Goal: Transaction & Acquisition: Purchase product/service

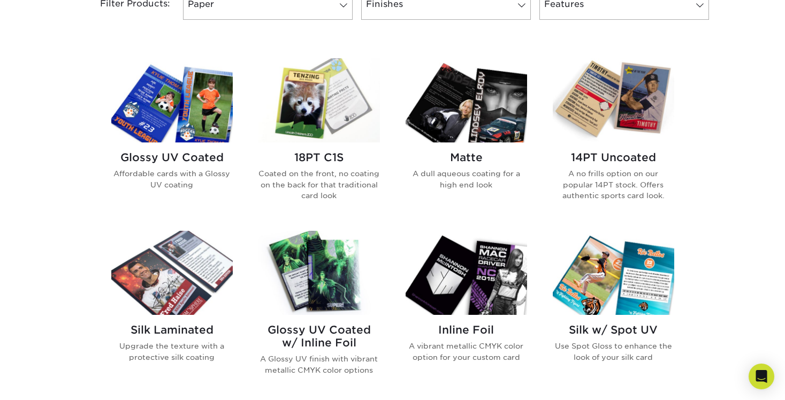
scroll to position [483, 0]
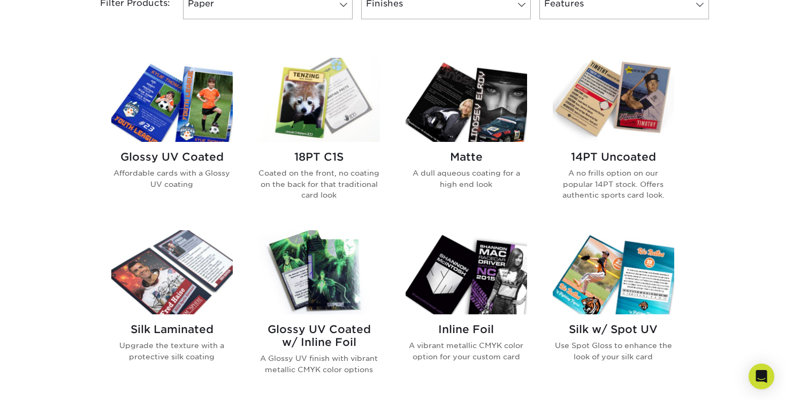
click at [181, 111] on img at bounding box center [171, 100] width 121 height 84
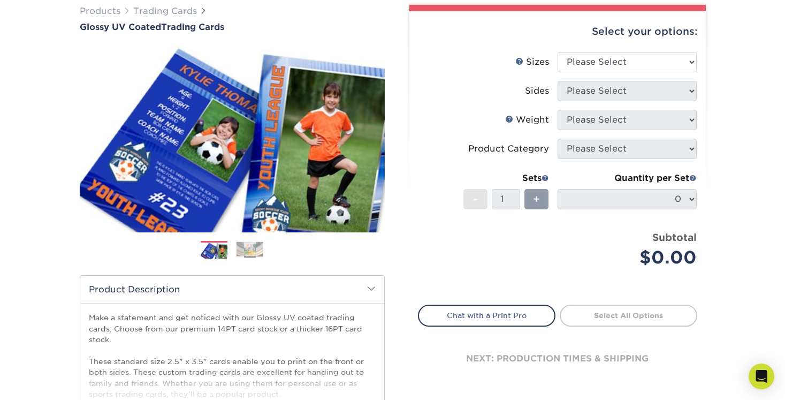
scroll to position [87, 0]
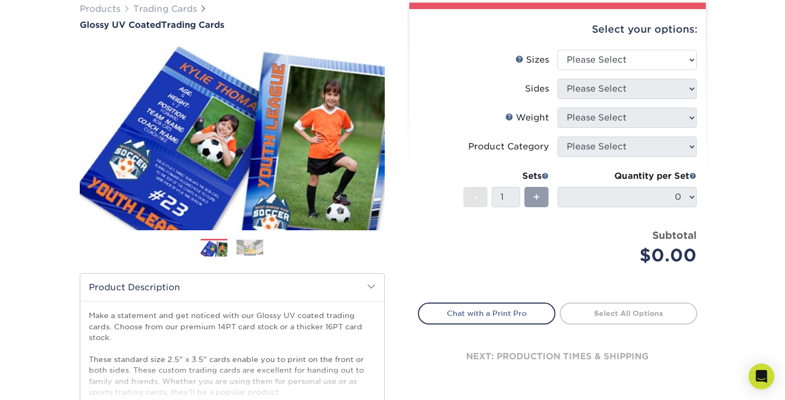
click at [577, 157] on li "Product Category Please Select" at bounding box center [558, 150] width 278 height 29
click at [658, 55] on ul "Sizes Help Sizes Please Select 2.5" x 3.5" Sides Please Select 14PT 16PT" at bounding box center [557, 166] width 279 height 232
click at [678, 56] on select "Please Select 2.5" x 3.5"" at bounding box center [627, 60] width 139 height 20
select select "2.50x3.50"
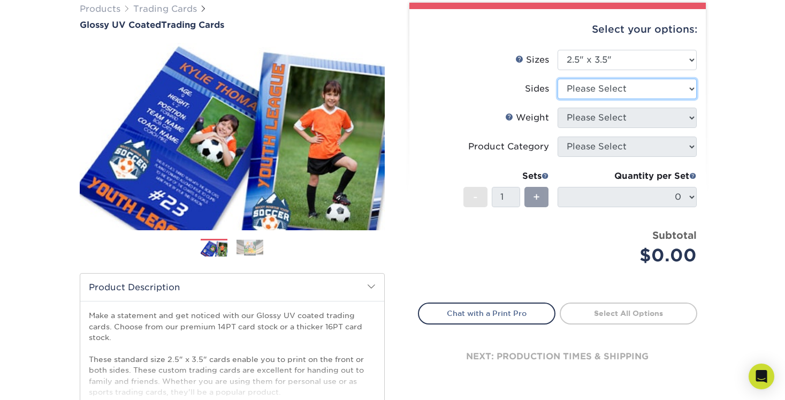
click at [622, 88] on select "Please Select Print Both Sides Print Front Only" at bounding box center [627, 89] width 139 height 20
select select "13abbda7-1d64-4f25-8bb2-c179b224825d"
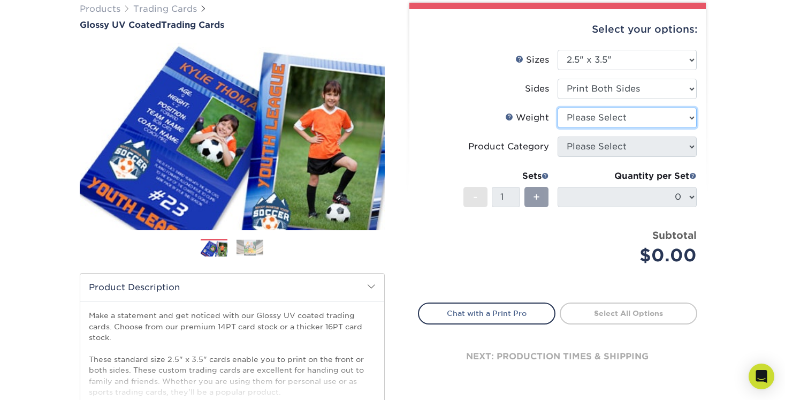
click at [612, 118] on select "Please Select 16PT 14PT 18PT C1S" at bounding box center [627, 118] width 139 height 20
select select "16PT"
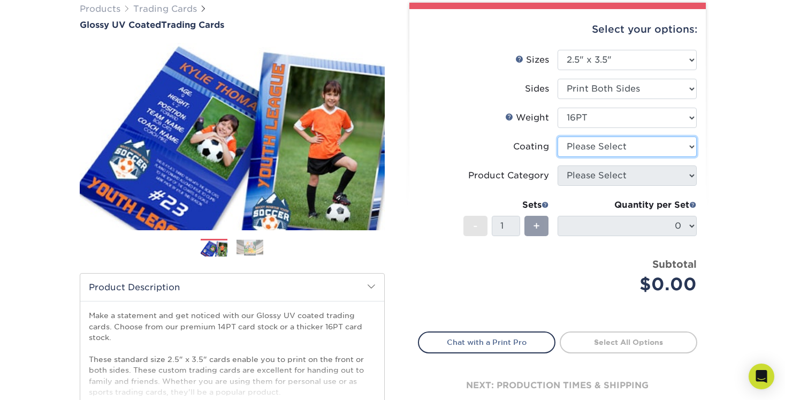
click at [597, 142] on select at bounding box center [627, 146] width 139 height 20
select select "ae367451-b2b8-45df-a344-0f05b6a12993"
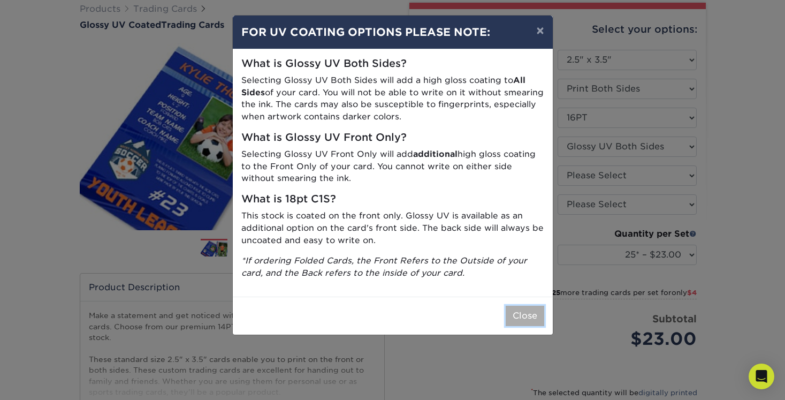
click at [524, 311] on button "Close" at bounding box center [525, 316] width 39 height 20
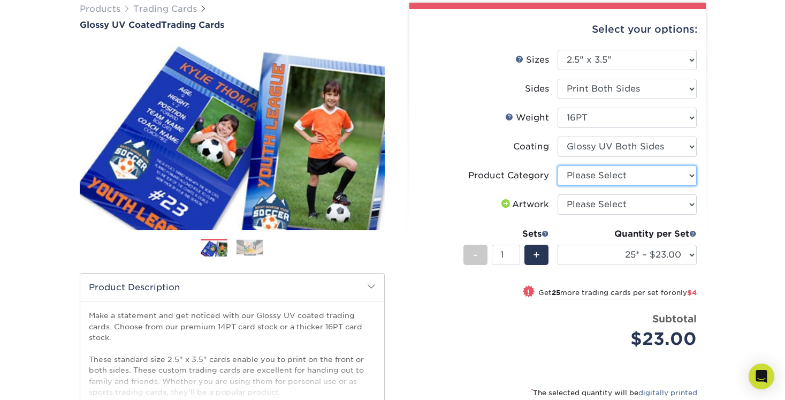
click at [599, 173] on select "Please Select Trading Cards" at bounding box center [627, 175] width 139 height 20
select select "c2f9bce9-36c2-409d-b101-c29d9d031e18"
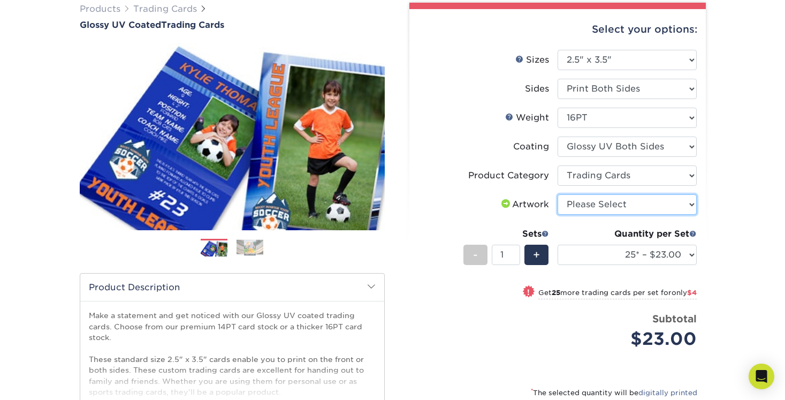
click at [591, 204] on select "Please Select I will upload files I need a design - $100" at bounding box center [627, 204] width 139 height 20
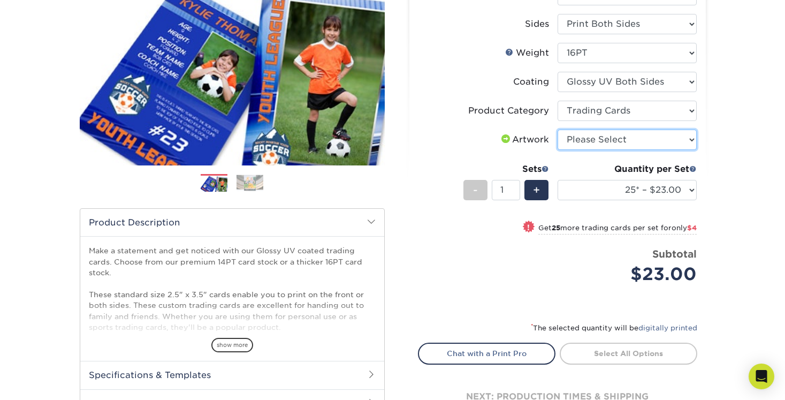
scroll to position [158, 0]
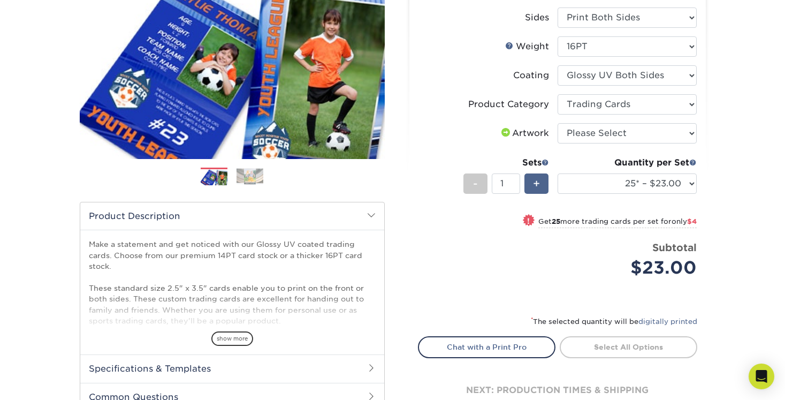
click at [536, 190] on span "+" at bounding box center [536, 184] width 7 height 16
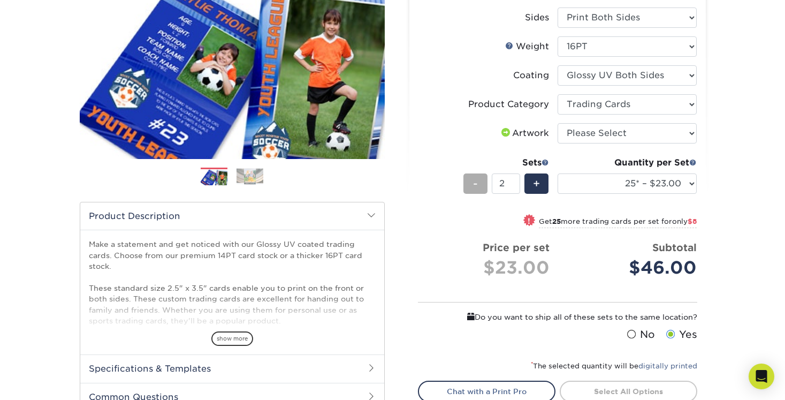
click at [479, 191] on div "-" at bounding box center [475, 183] width 24 height 20
type input "1"
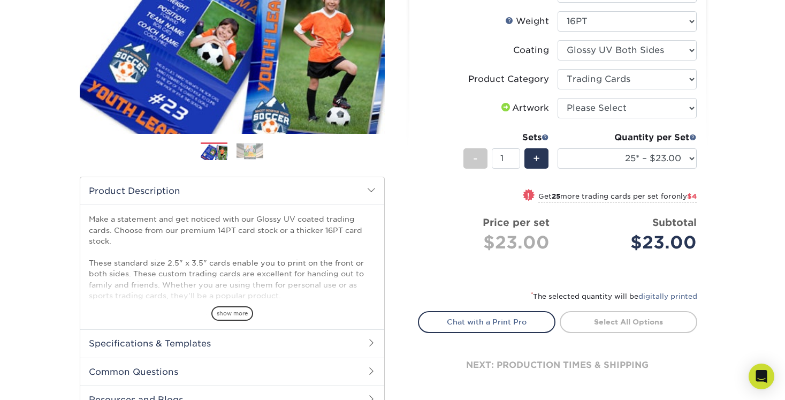
scroll to position [184, 0]
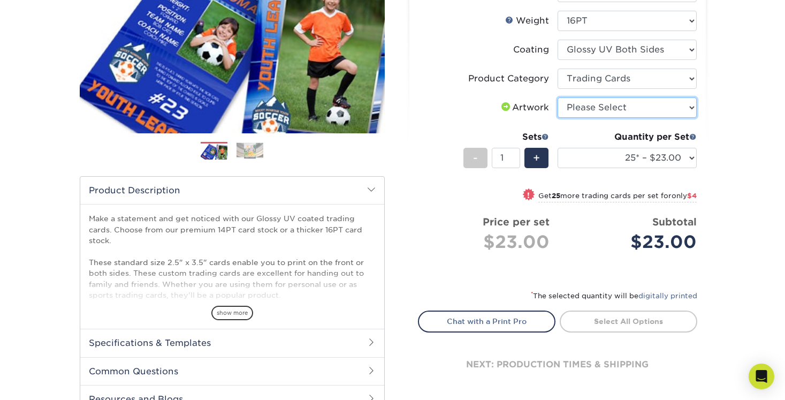
click at [573, 107] on select "Please Select I will upload files I need a design - $100" at bounding box center [627, 107] width 139 height 20
select select "upload"
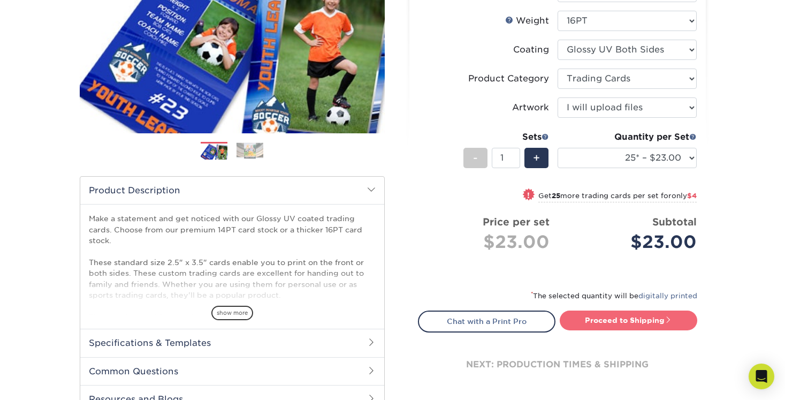
click at [610, 320] on link "Proceed to Shipping" at bounding box center [629, 319] width 138 height 19
type input "Set 1"
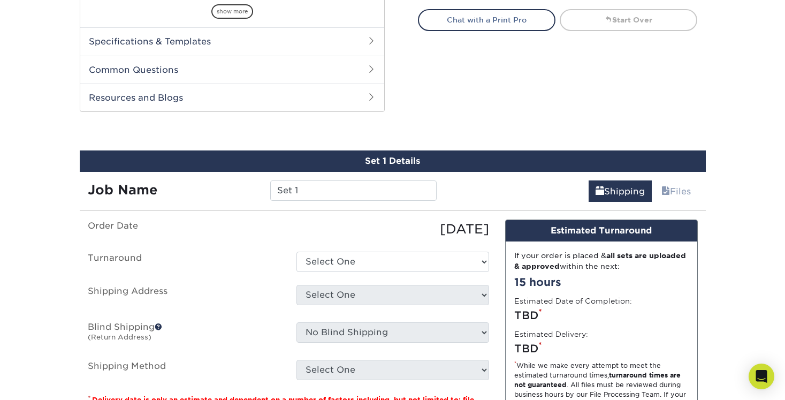
scroll to position [544, 0]
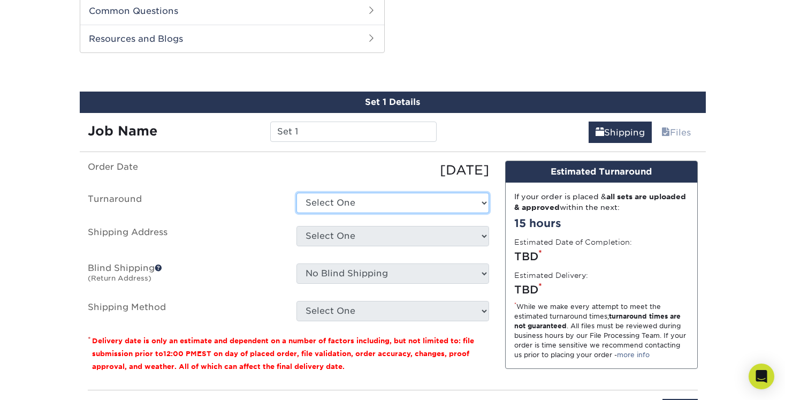
click at [406, 204] on select "Select One 2-4 Business Days 2 Day Next Business Day" at bounding box center [392, 203] width 193 height 20
select select "fb7efd0a-2cc1-4e4a-9187-b86156a018be"
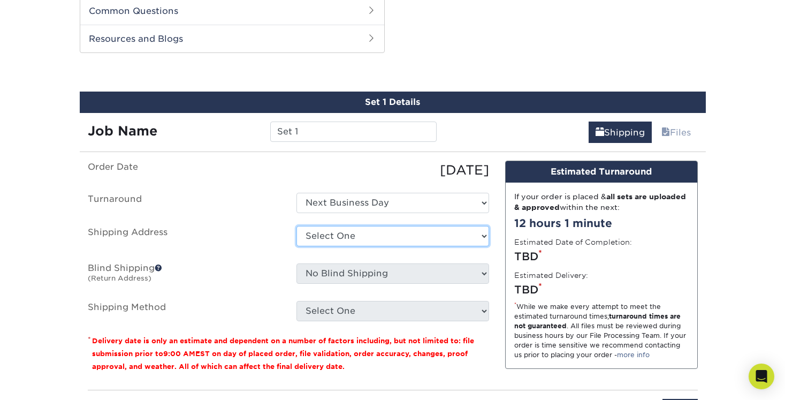
click at [393, 233] on select "Select One + Add New Address - Login" at bounding box center [392, 236] width 193 height 20
select select "newaddress"
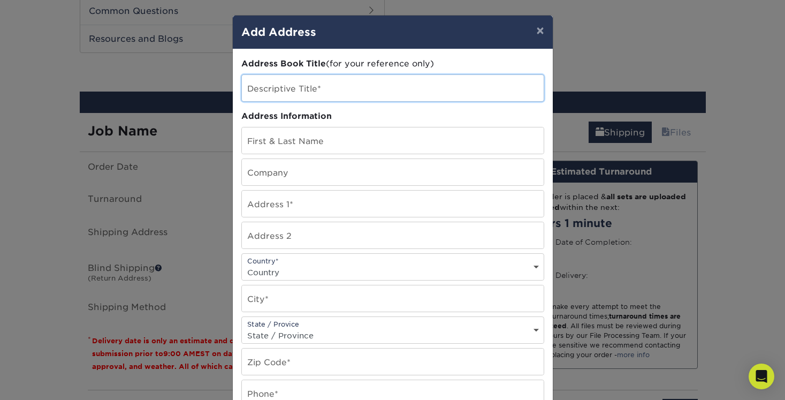
click at [327, 96] on input "text" at bounding box center [393, 88] width 302 height 26
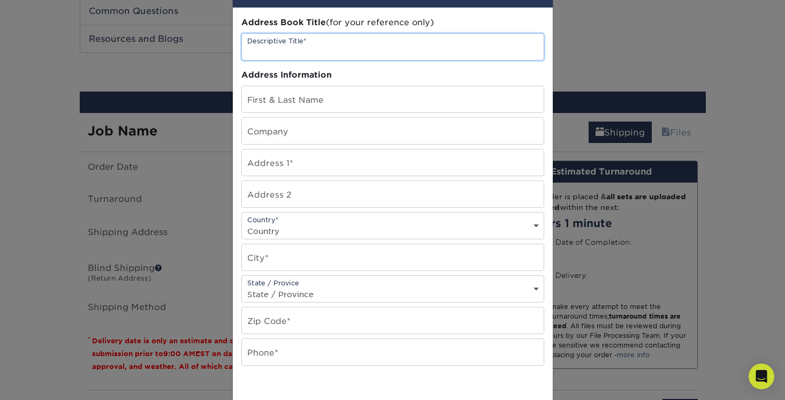
scroll to position [43, 0]
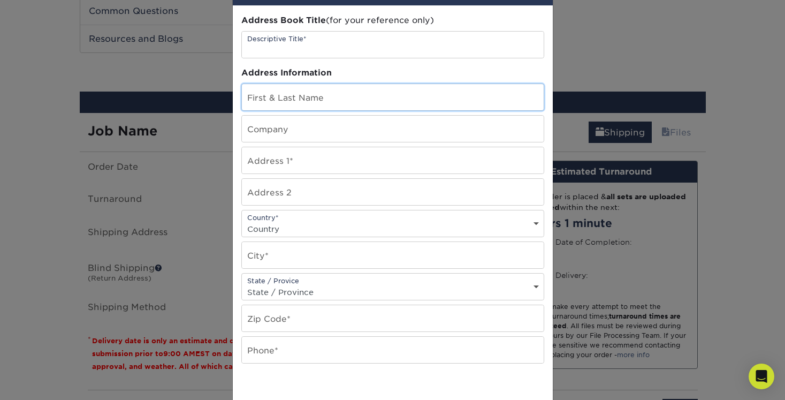
click at [327, 96] on input "text" at bounding box center [393, 97] width 302 height 26
type input "[PERSON_NAME]"
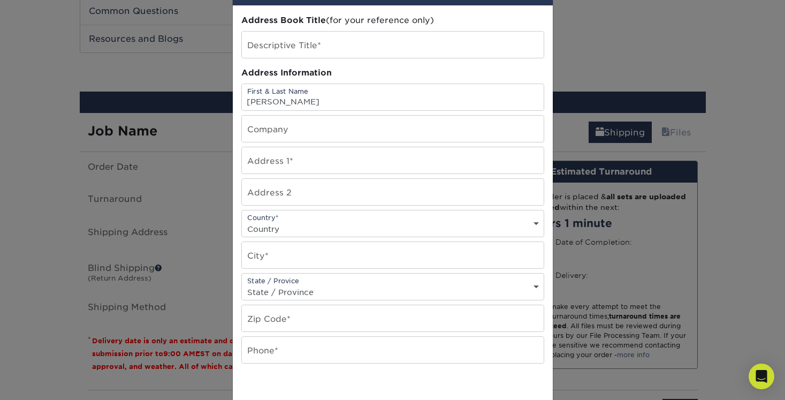
type input "[STREET_ADDRESS]"
select select "CA"
type input "[GEOGRAPHIC_DATA]"
select select "ON"
type input "M5M 1Y9"
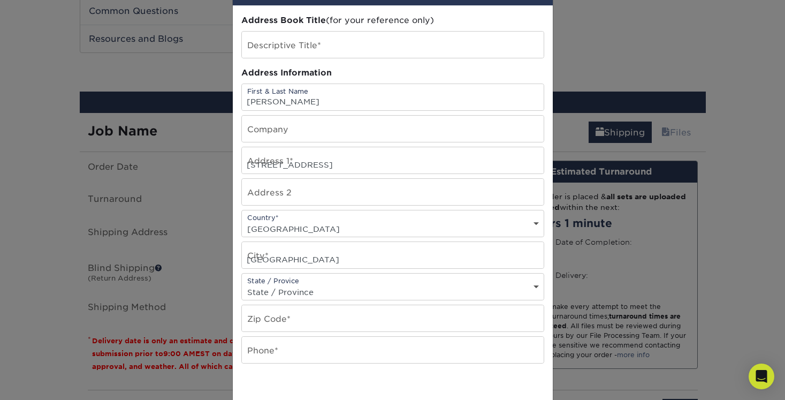
type input "6479208044"
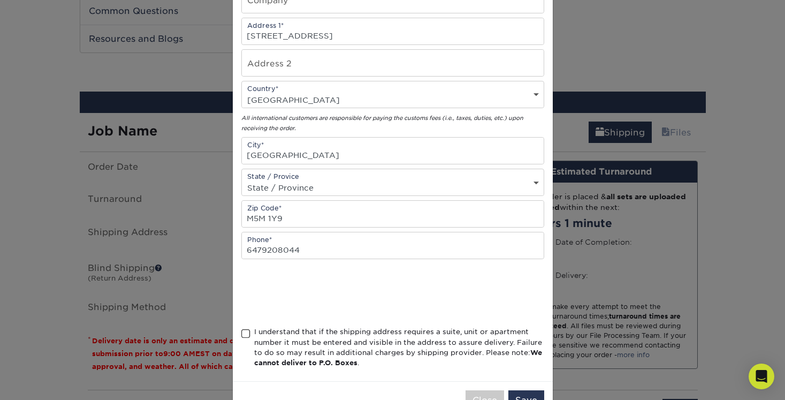
scroll to position [194, 0]
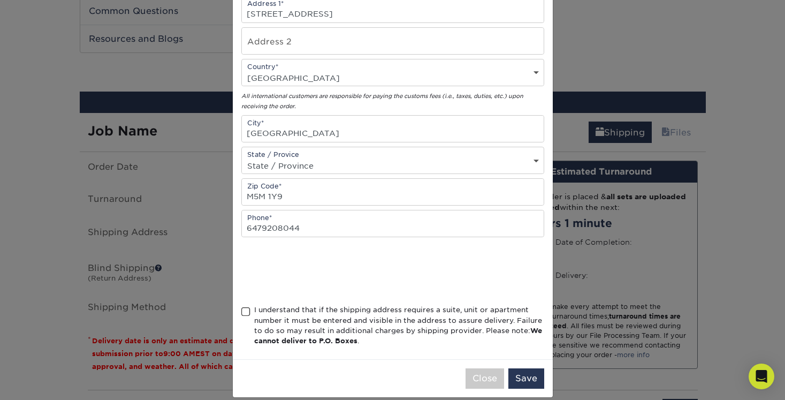
click at [240, 310] on div "Address Book Title (for your reference only) Descriptive Title* Address Informa…" at bounding box center [393, 107] width 320 height 504
click at [248, 313] on span at bounding box center [245, 312] width 9 height 10
click at [0, 0] on input "I understand that if the shipping address requires a suite, unit or apartment n…" at bounding box center [0, 0] width 0 height 0
click at [524, 374] on button "Save" at bounding box center [526, 378] width 36 height 20
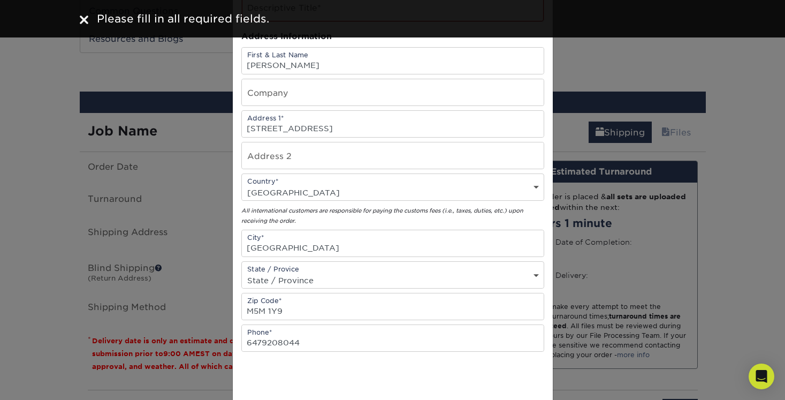
scroll to position [0, 0]
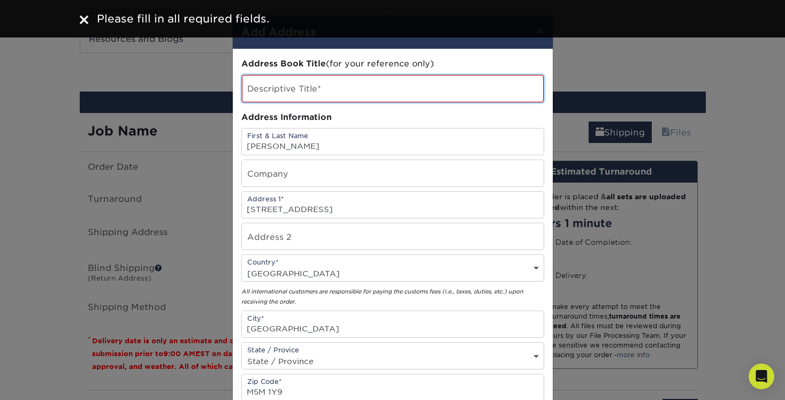
click at [368, 95] on input "text" at bounding box center [393, 88] width 302 height 27
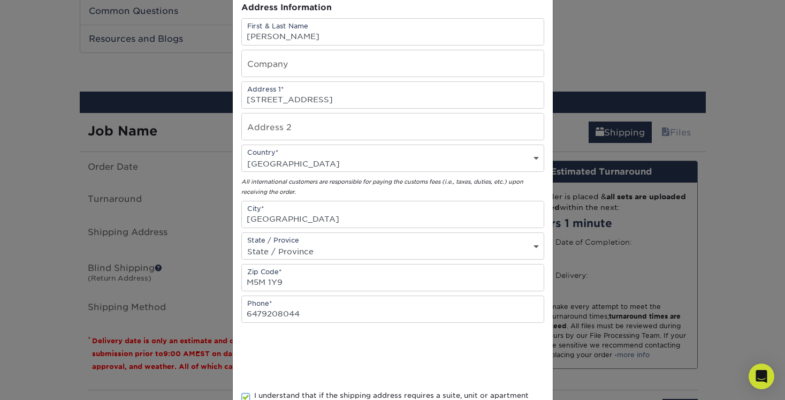
scroll to position [208, 0]
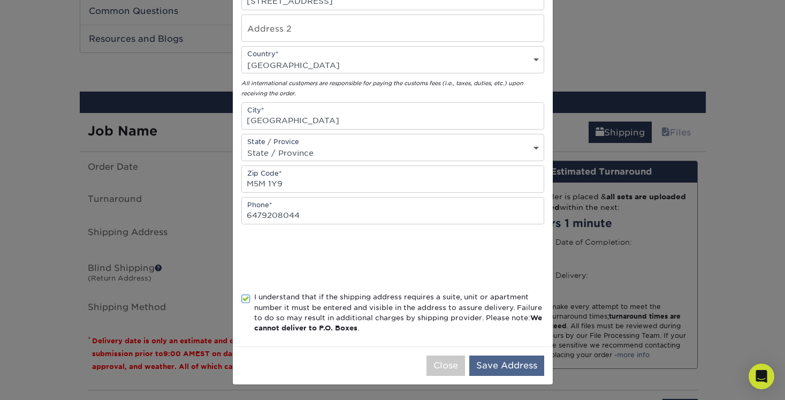
type input "My address"
click at [488, 359] on button "Save Address" at bounding box center [506, 365] width 75 height 20
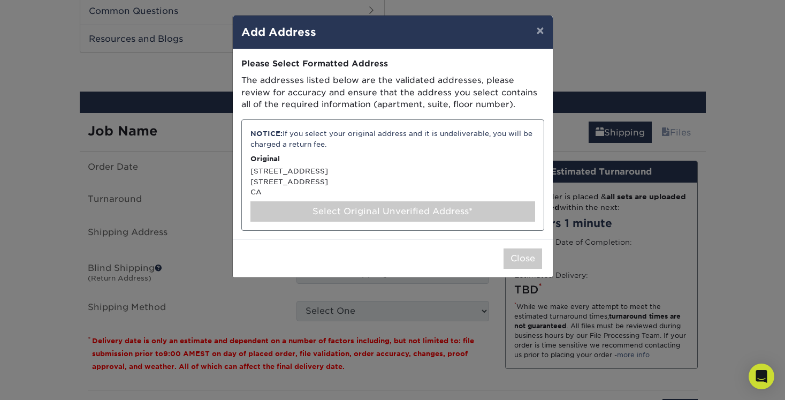
click at [307, 180] on div "NOTICE: If you select your original address and it is undeliverable, you will b…" at bounding box center [392, 174] width 303 height 111
select select "285465"
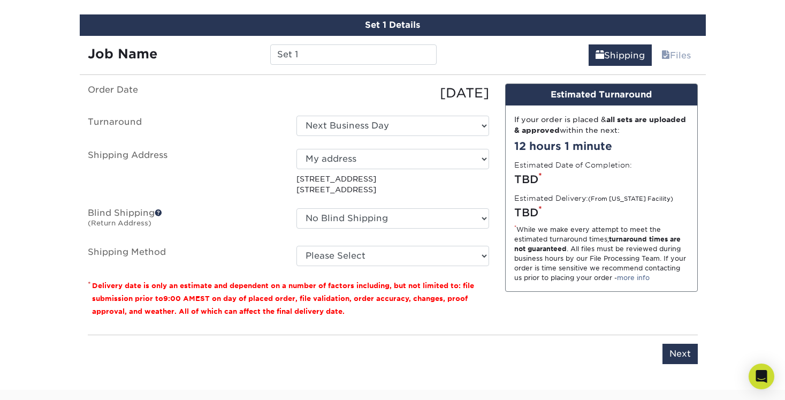
scroll to position [626, 0]
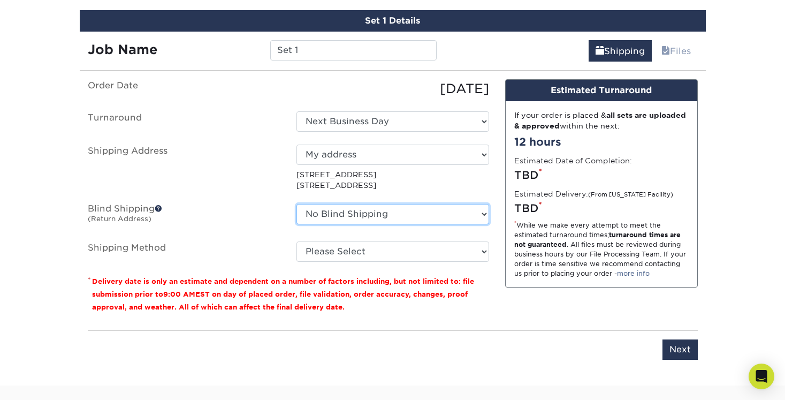
click at [450, 213] on select "No Blind Shipping + Add New Address" at bounding box center [392, 214] width 193 height 20
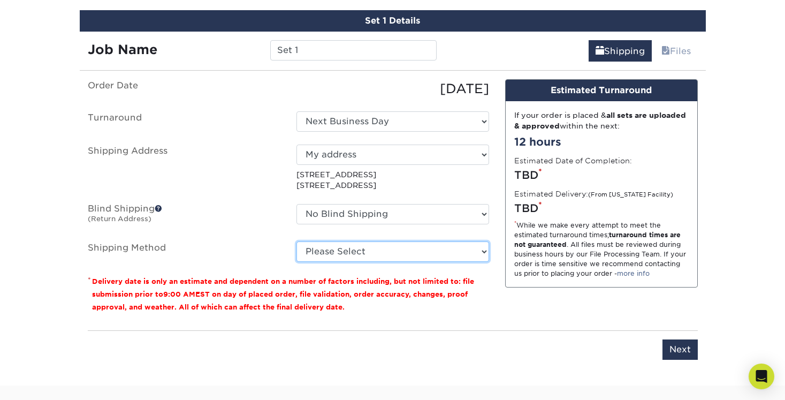
click at [428, 246] on select "Please Select Standard (+$28.43) Worldwide Expedited (+$41.99) Saver (+$45.49) …" at bounding box center [392, 251] width 193 height 20
select select "11"
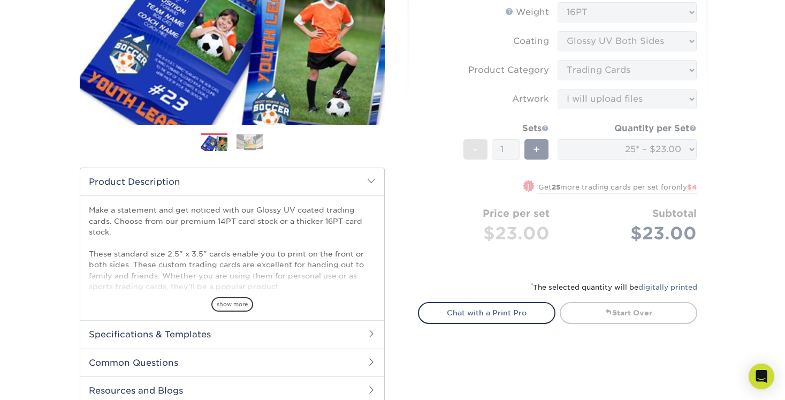
click at [397, 155] on div "Select your options: Sizes Help Sizes Please Select 2.5" x 3.5" Sides - 1" at bounding box center [553, 157] width 321 height 520
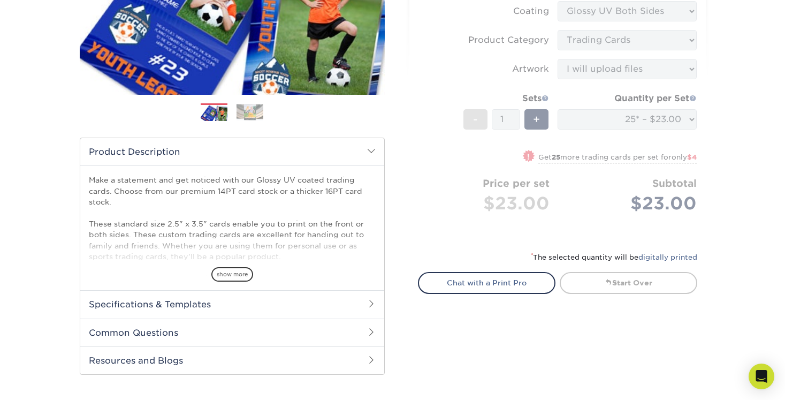
click at [290, 302] on h2 "Specifications & Templates" at bounding box center [232, 304] width 304 height 28
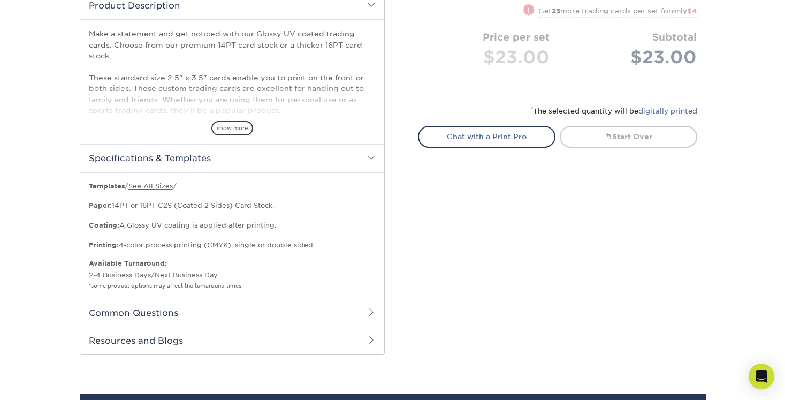
scroll to position [370, 0]
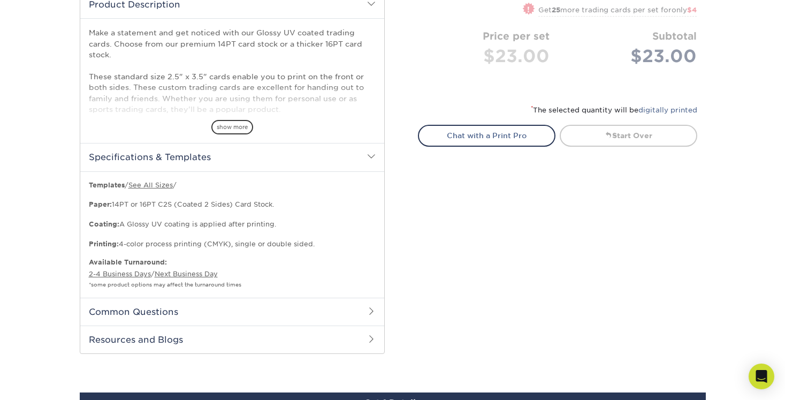
click at [284, 307] on h2 "Common Questions" at bounding box center [232, 312] width 304 height 28
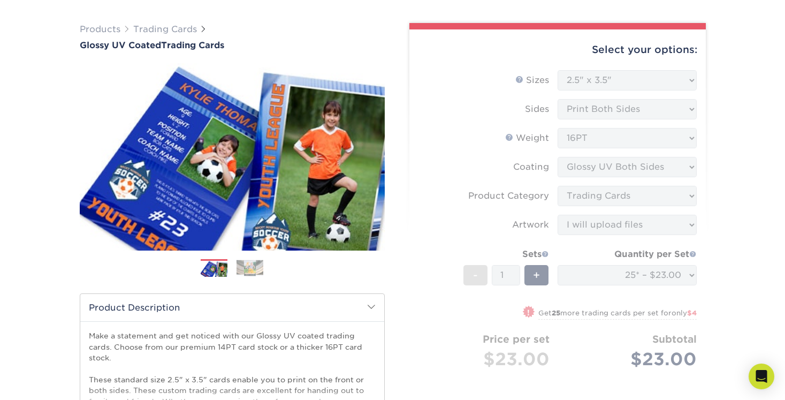
scroll to position [67, 0]
